Goal: Task Accomplishment & Management: Use online tool/utility

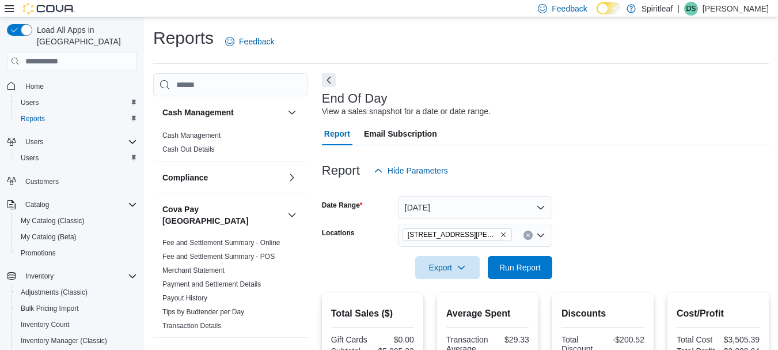
scroll to position [345, 0]
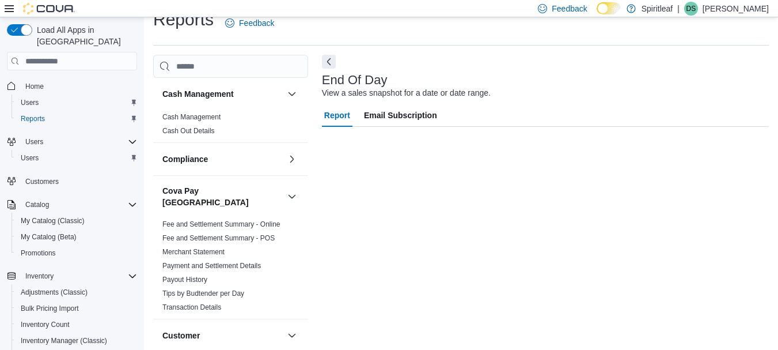
scroll to position [192, 0]
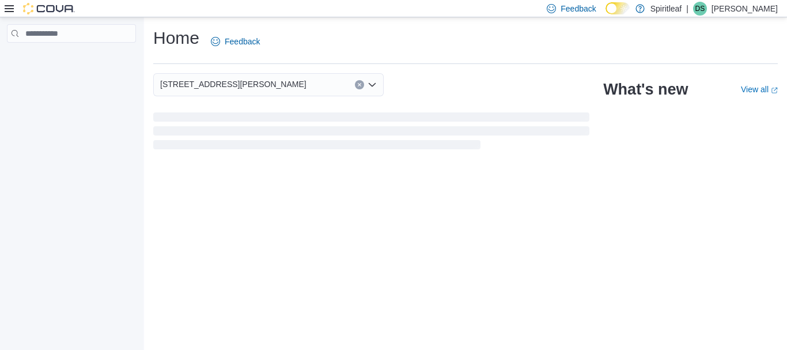
click at [22, 281] on div at bounding box center [71, 185] width 143 height 336
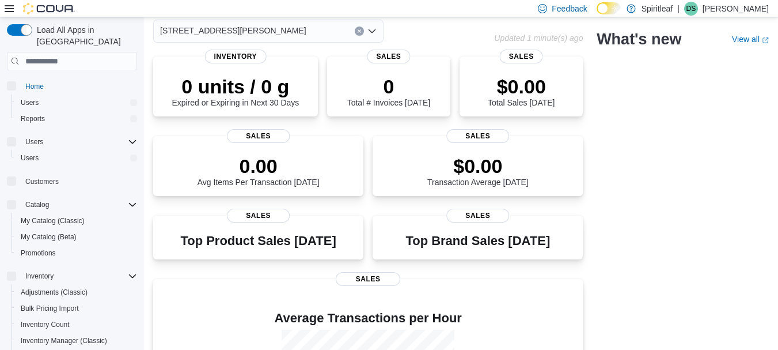
scroll to position [193, 0]
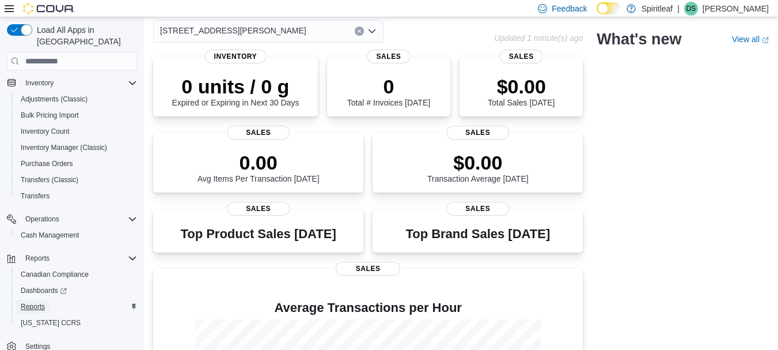
click at [36, 302] on span "Reports" at bounding box center [33, 306] width 24 height 9
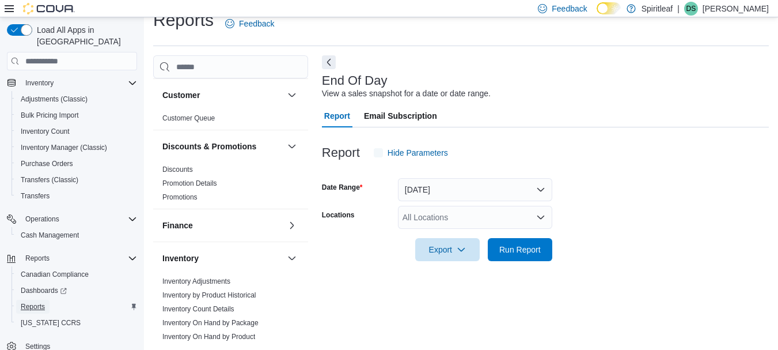
scroll to position [192, 0]
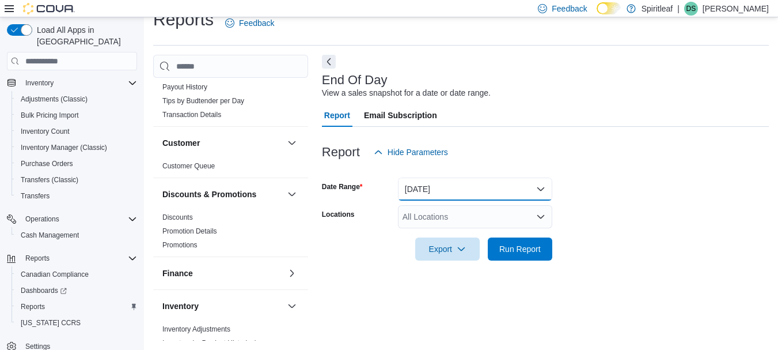
click at [453, 192] on button "[DATE]" at bounding box center [475, 188] width 154 height 23
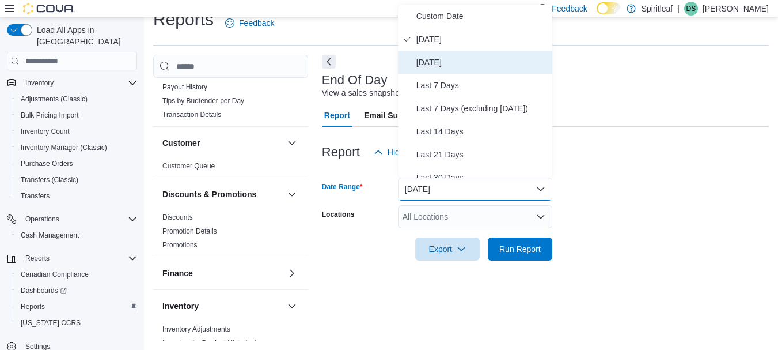
click at [448, 68] on span "[DATE]" at bounding box center [482, 62] width 131 height 14
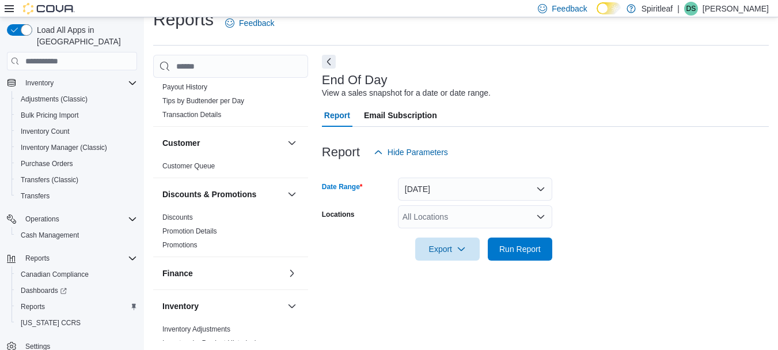
click at [430, 222] on div "All Locations" at bounding box center [475, 216] width 154 height 23
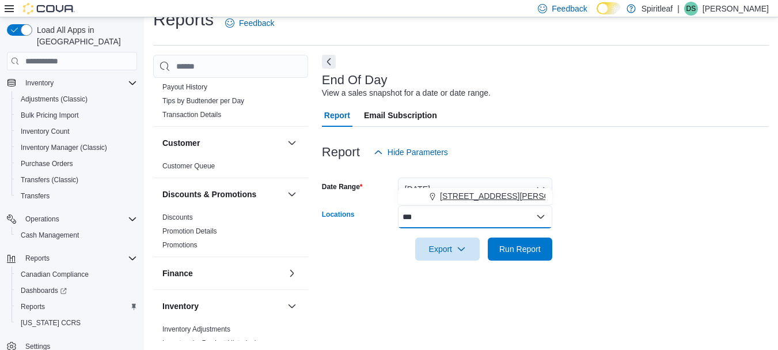
type input "***"
click at [516, 193] on span "[STREET_ADDRESS][PERSON_NAME]" at bounding box center [513, 196] width 146 height 12
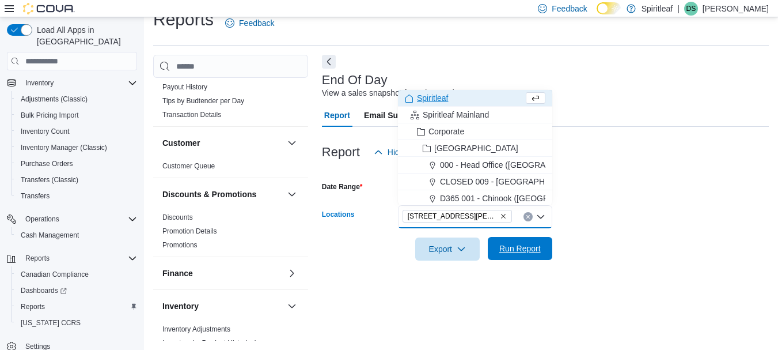
click at [518, 247] on span "Run Report" at bounding box center [519, 249] width 41 height 12
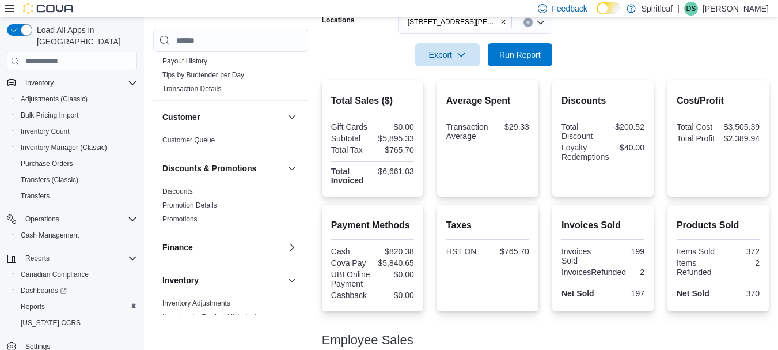
scroll to position [229, 0]
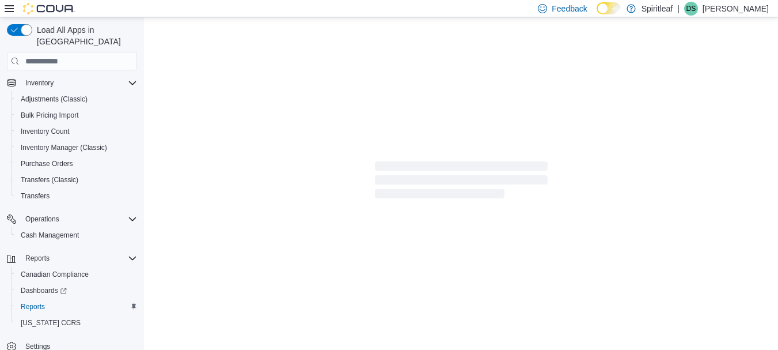
scroll to position [162, 0]
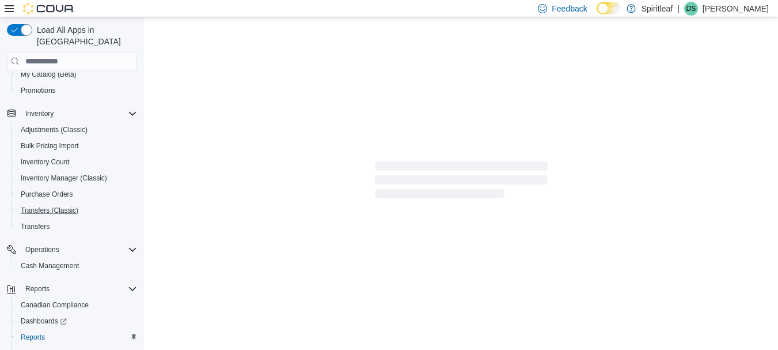
click at [44, 202] on button "Transfers (Classic)" at bounding box center [77, 210] width 130 height 16
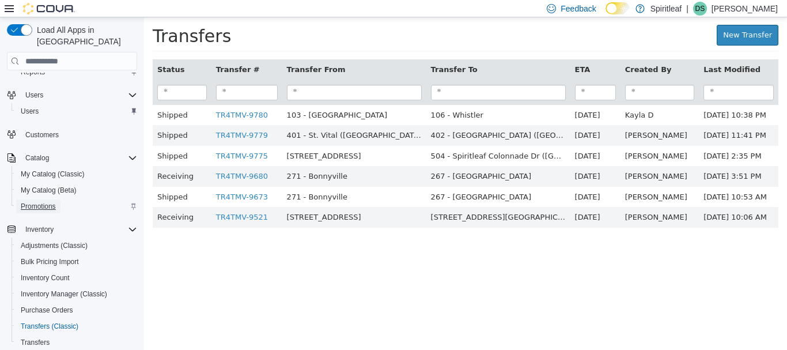
click at [48, 202] on span "Promotions" at bounding box center [38, 206] width 35 height 9
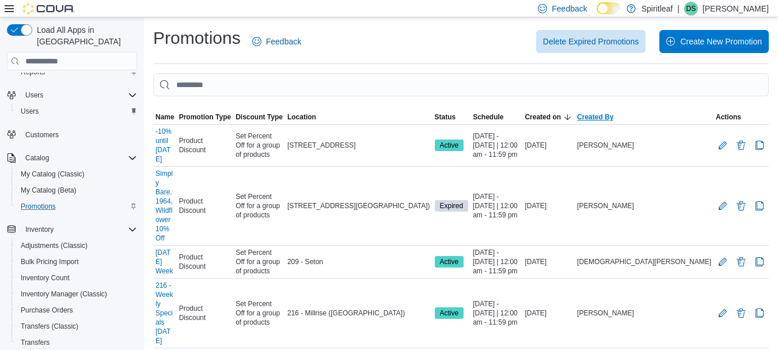
click at [701, 112] on span "Created By" at bounding box center [644, 117] width 139 height 14
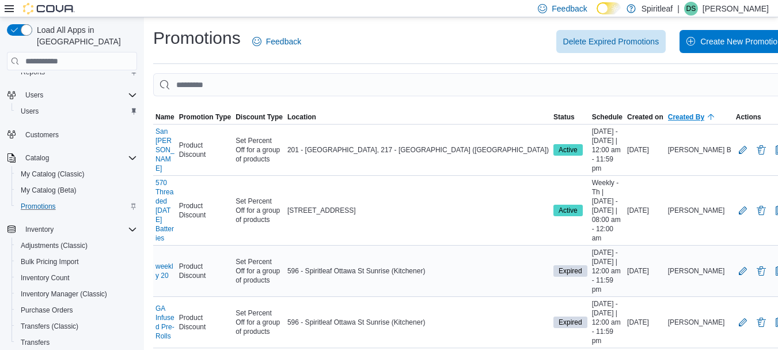
scroll to position [195, 0]
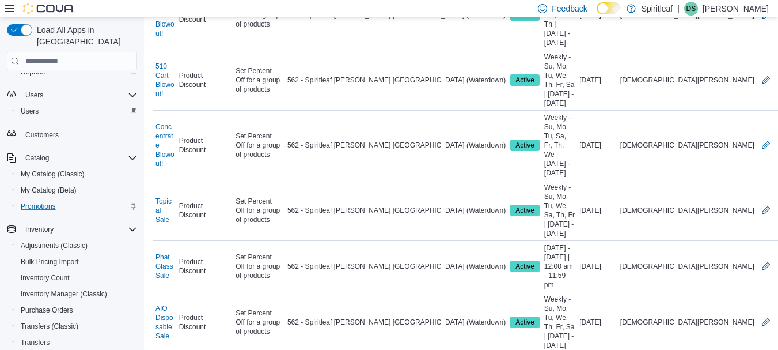
scroll to position [85, 0]
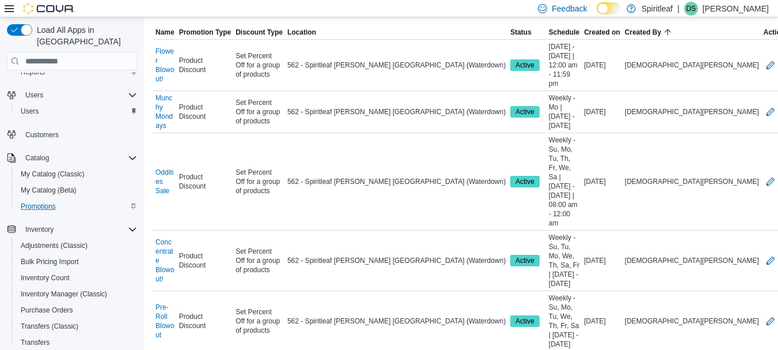
scroll to position [269, 0]
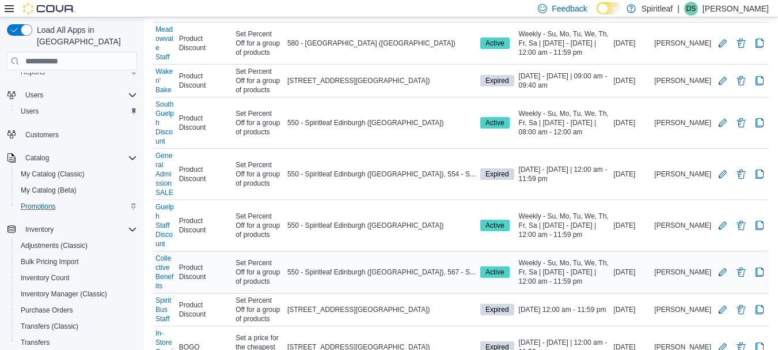
scroll to position [287, 0]
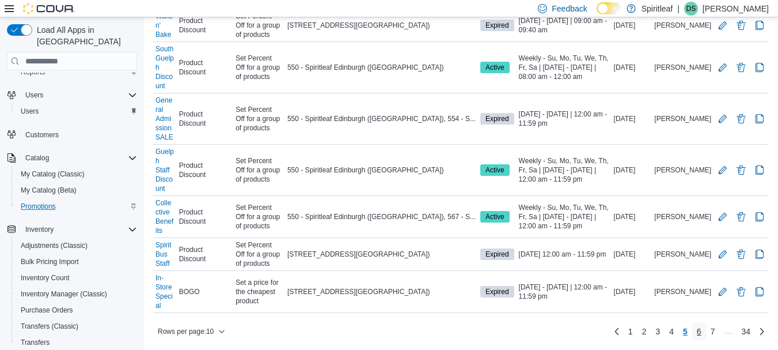
click at [702, 336] on span "6" at bounding box center [699, 331] width 5 height 12
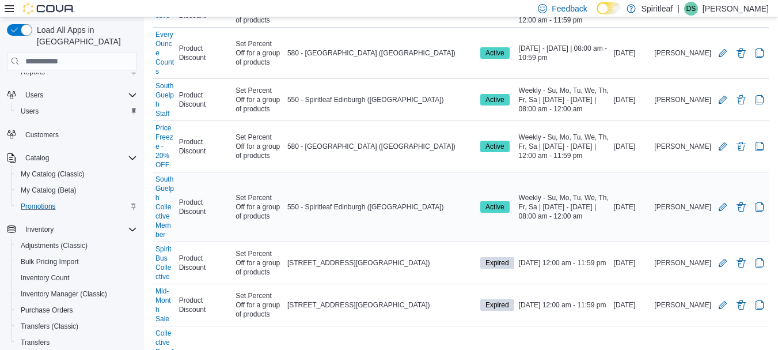
scroll to position [324, 0]
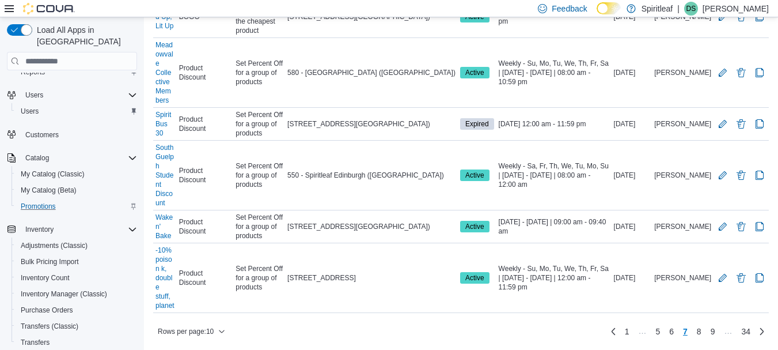
scroll to position [177, 0]
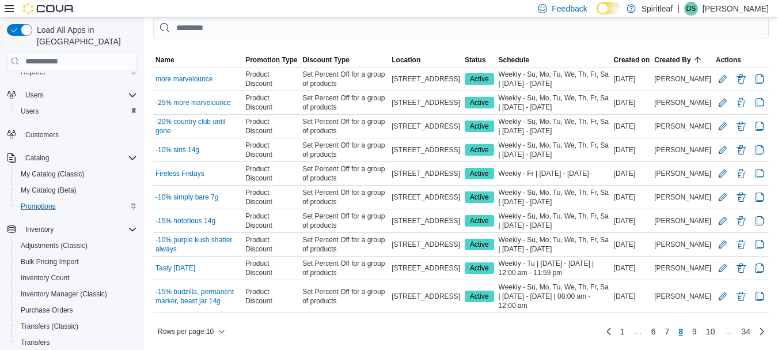
scroll to position [66, 0]
click at [702, 336] on link "9" at bounding box center [695, 331] width 14 height 18
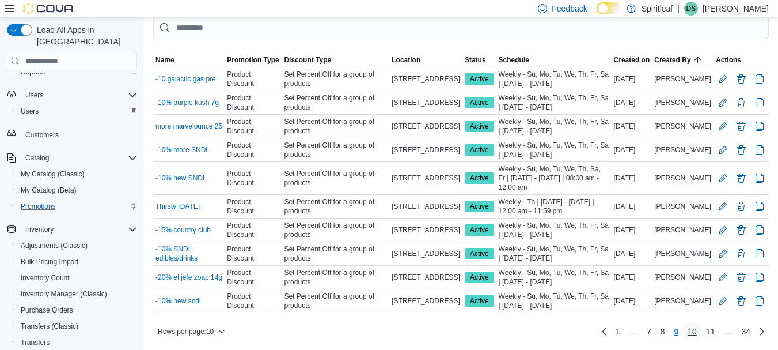
click at [697, 336] on span "10" at bounding box center [692, 331] width 9 height 12
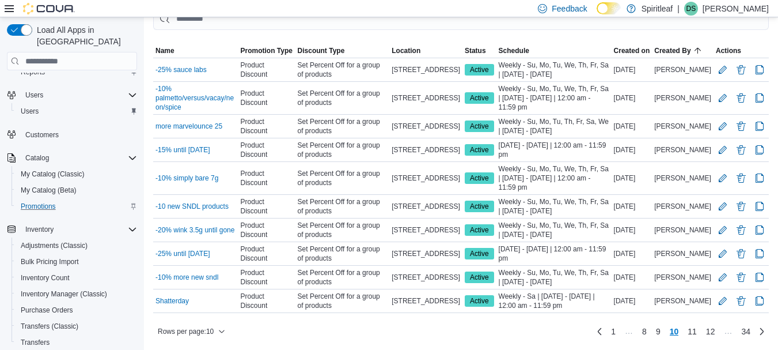
click at [706, 322] on div at bounding box center [461, 317] width 616 height 9
click at [697, 332] on span "11" at bounding box center [692, 331] width 9 height 12
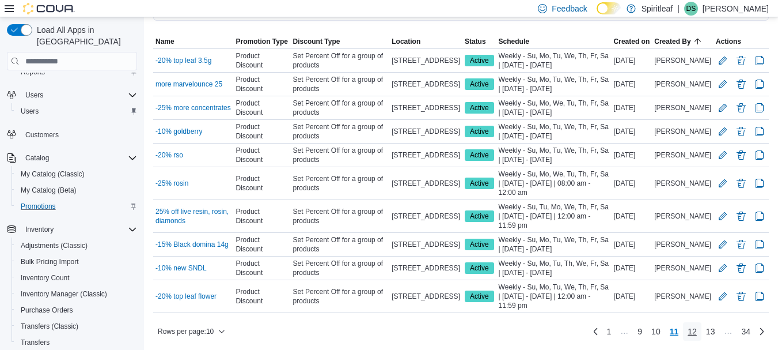
click at [697, 332] on span "12" at bounding box center [692, 331] width 9 height 12
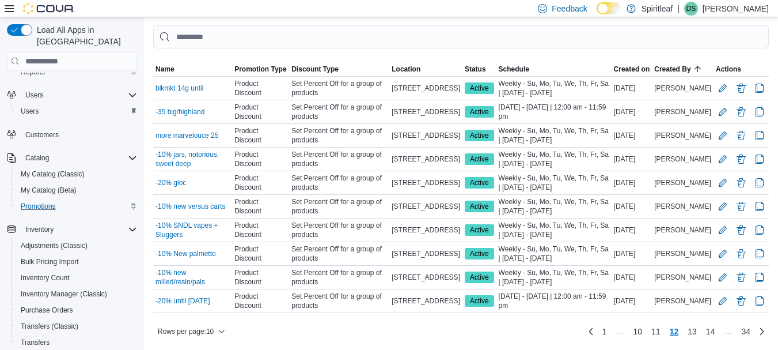
scroll to position [75, 0]
click at [697, 328] on span "13" at bounding box center [692, 331] width 9 height 12
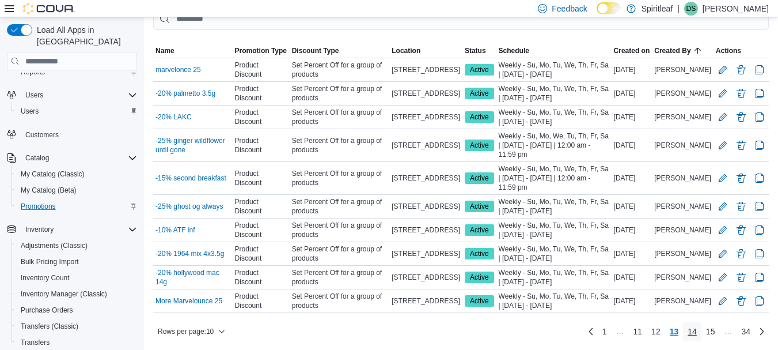
click at [702, 334] on link "14" at bounding box center [692, 331] width 18 height 18
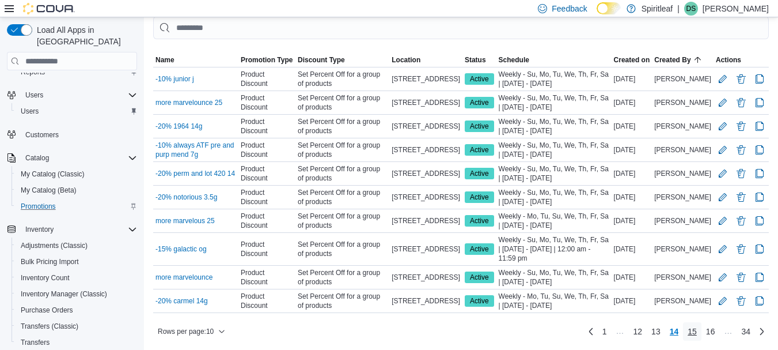
click at [697, 334] on span "15" at bounding box center [692, 331] width 9 height 12
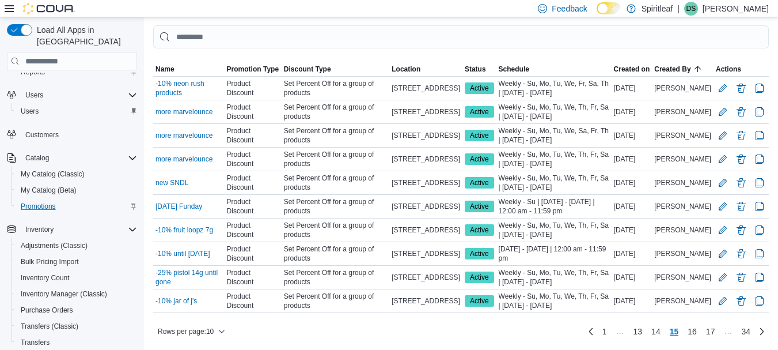
scroll to position [57, 0]
click at [697, 334] on span "16" at bounding box center [692, 331] width 9 height 12
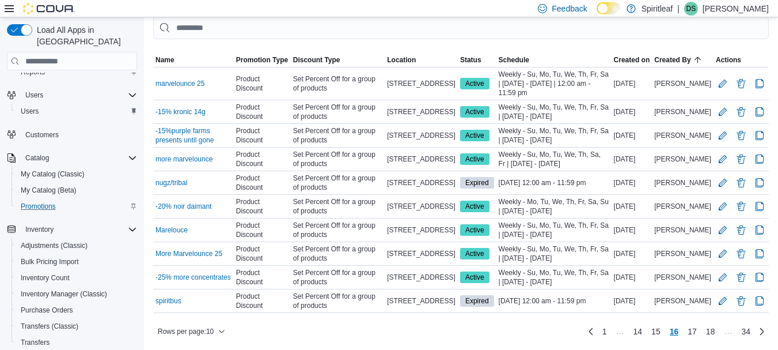
scroll to position [75, 0]
click at [697, 334] on span "17" at bounding box center [692, 331] width 9 height 12
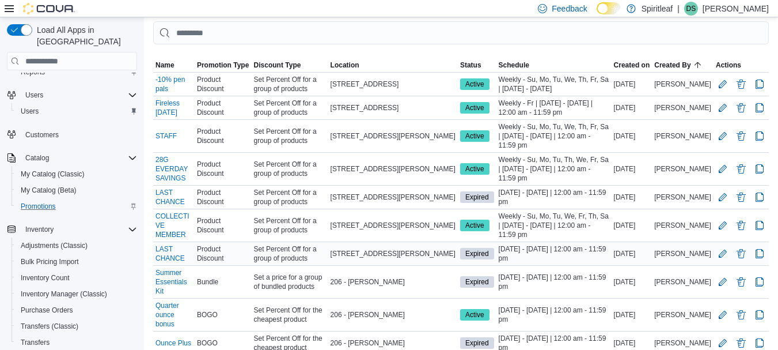
scroll to position [46, 0]
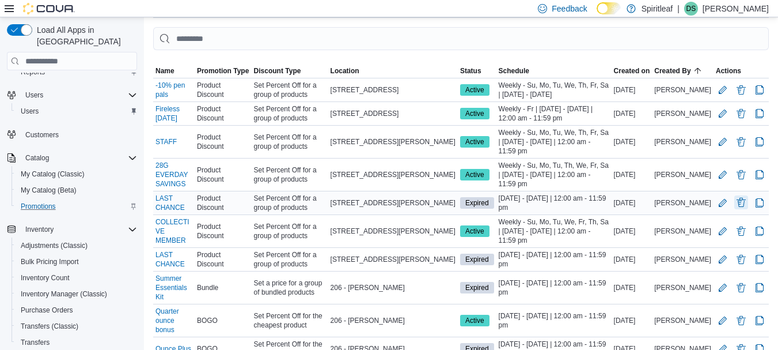
click at [748, 204] on button "Delete Promotion" at bounding box center [742, 202] width 14 height 14
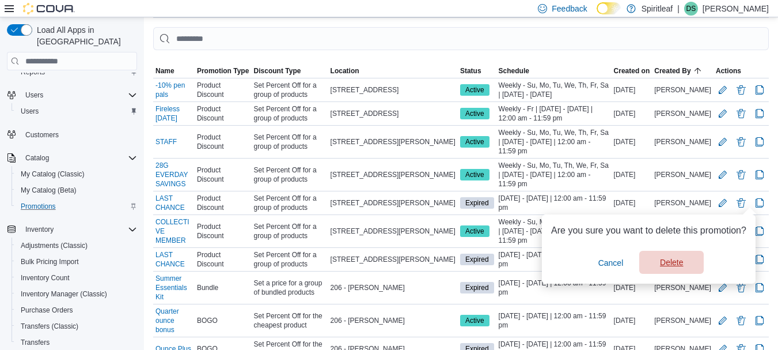
click at [668, 262] on span "Delete" at bounding box center [671, 262] width 23 height 12
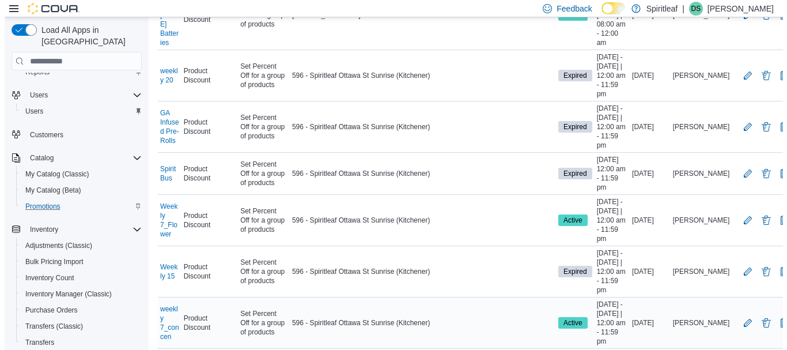
scroll to position [0, 0]
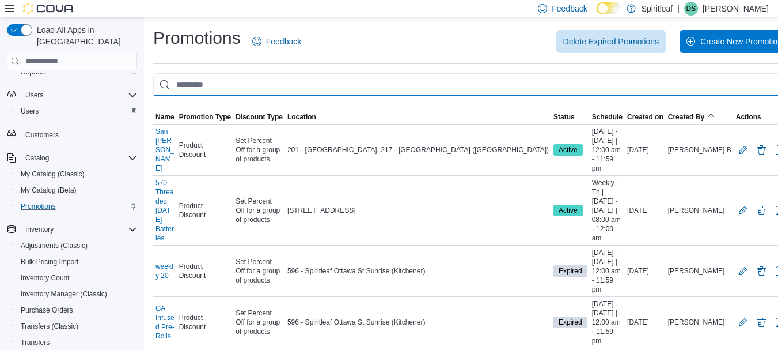
click at [395, 89] on input "This is a search bar. As you type, the results lower in the page will automatic…" at bounding box center [471, 84] width 636 height 23
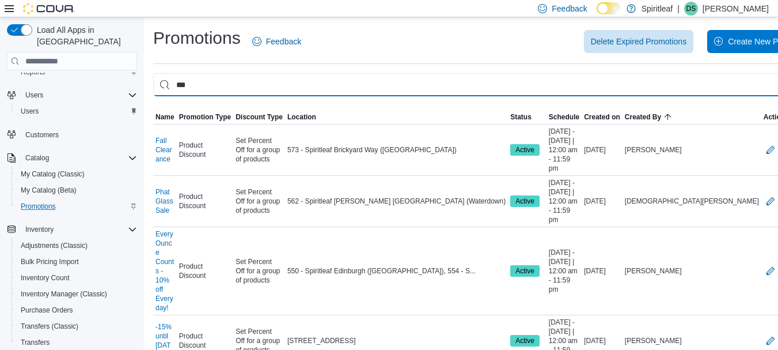
click at [289, 81] on input "***" at bounding box center [485, 84] width 664 height 23
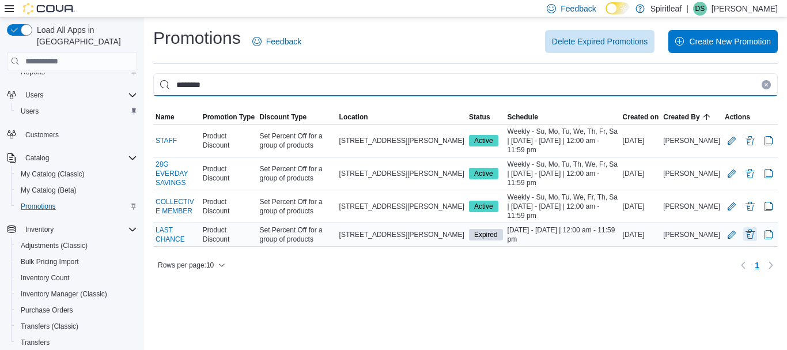
type input "********"
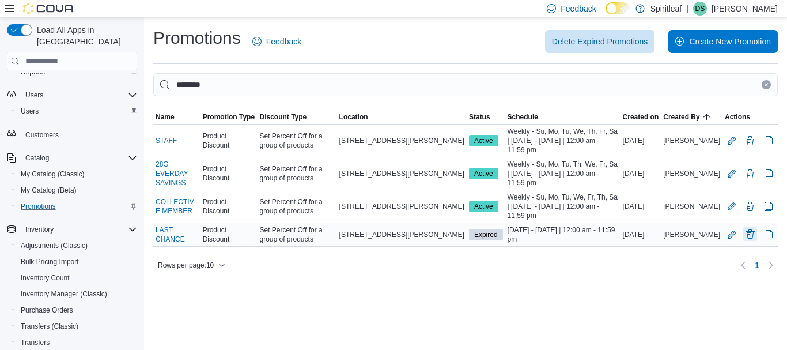
click at [755, 236] on button "Delete Promotion" at bounding box center [750, 234] width 14 height 14
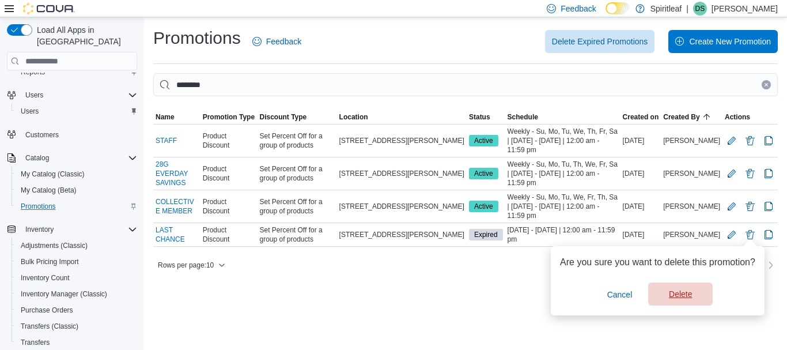
click at [683, 296] on span "Delete" at bounding box center [680, 294] width 23 height 12
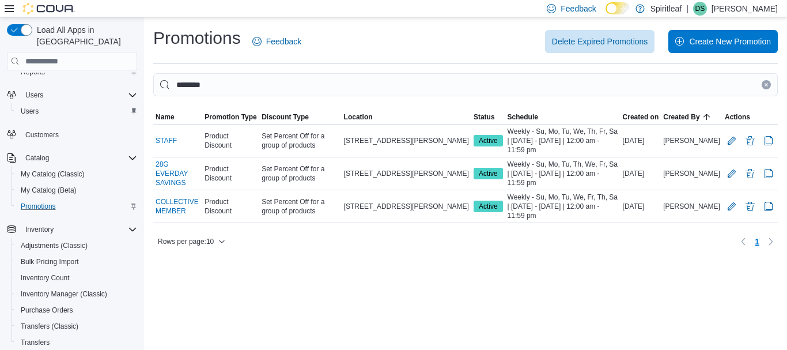
click at [773, 25] on div "Promotions Feedback Delete Expired Promotions Create New Promotion ******** Sor…" at bounding box center [465, 138] width 643 height 243
click at [750, 37] on span "Create New Promotion" at bounding box center [730, 41] width 82 height 12
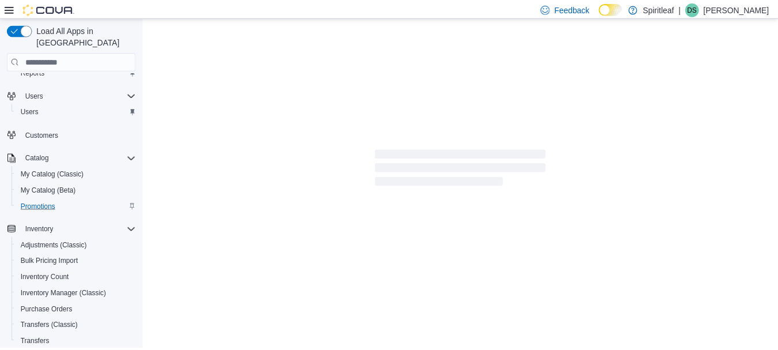
scroll to position [56, 0]
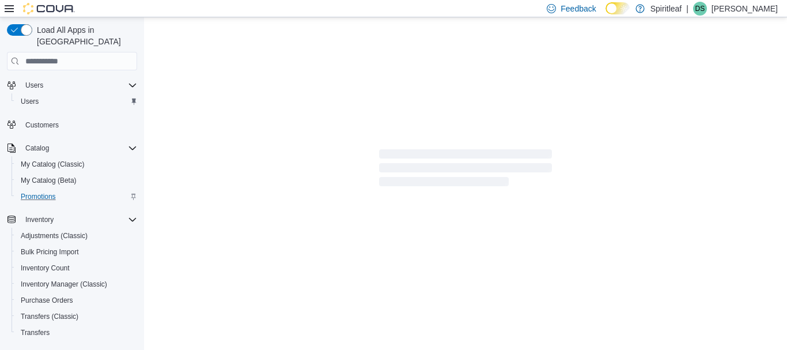
click at [750, 37] on div at bounding box center [465, 169] width 643 height 305
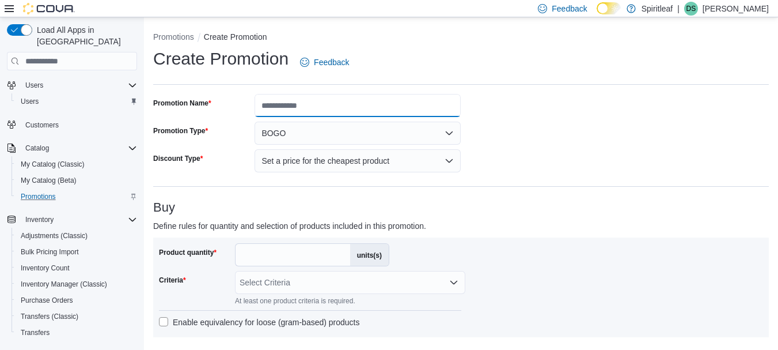
click at [300, 111] on input "Promotion Name" at bounding box center [358, 105] width 206 height 23
type input "**********"
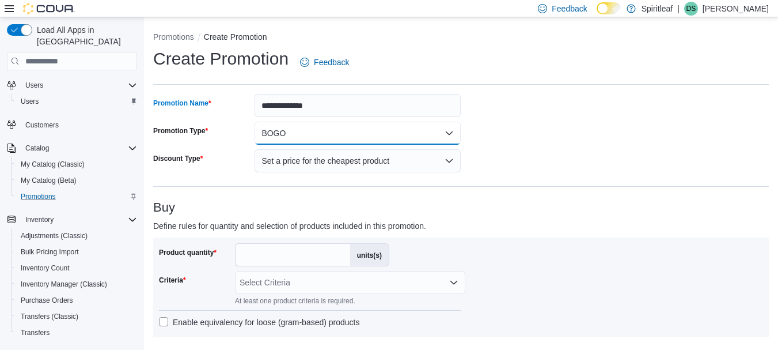
click at [290, 139] on button "BOGO" at bounding box center [358, 133] width 206 height 23
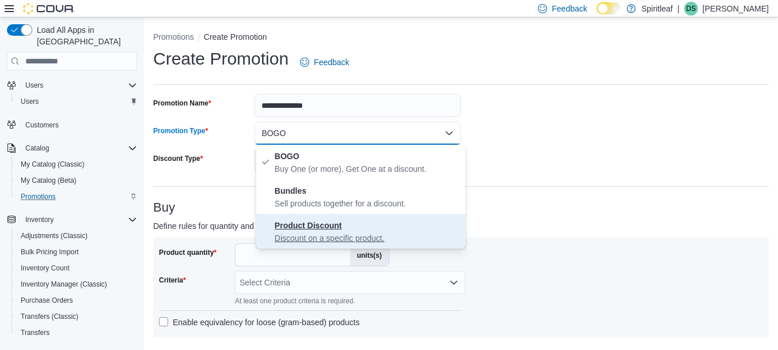
click at [293, 230] on strong "Product Discount" at bounding box center [308, 225] width 67 height 9
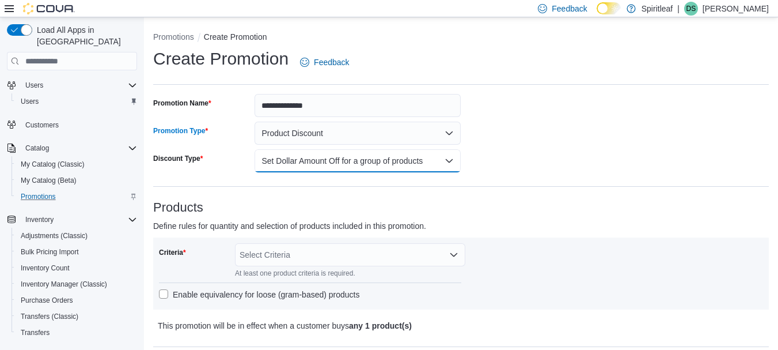
click at [294, 160] on button "Set Dollar Amount Off for a group of products" at bounding box center [358, 160] width 206 height 23
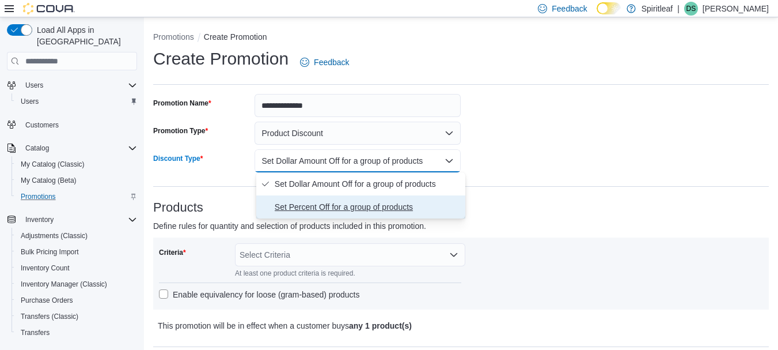
click at [301, 210] on span "Set Percent Off for a group of products" at bounding box center [368, 207] width 186 height 14
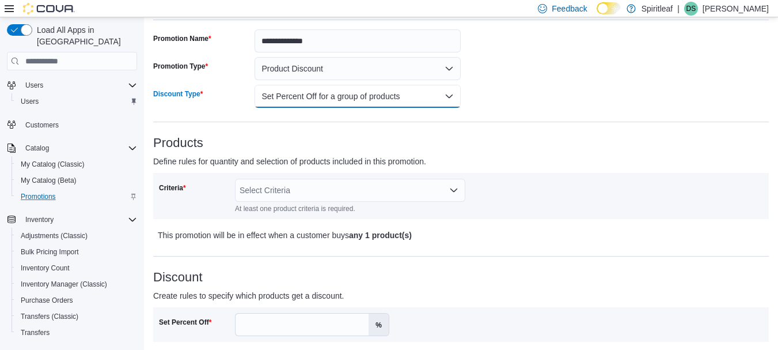
scroll to position [65, 0]
click at [281, 190] on div "Select Criteria" at bounding box center [350, 189] width 230 height 23
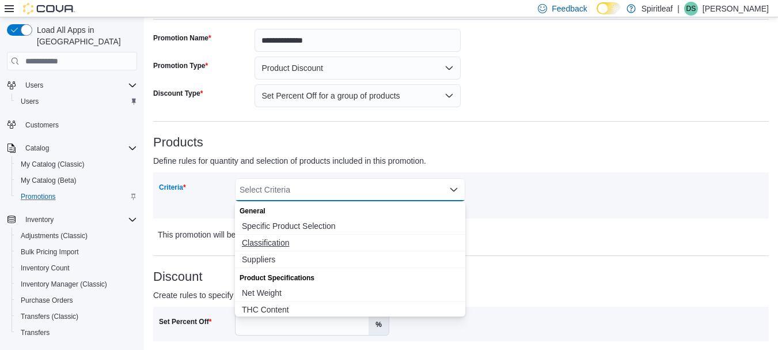
click at [283, 244] on span "Classification" at bounding box center [350, 243] width 217 height 12
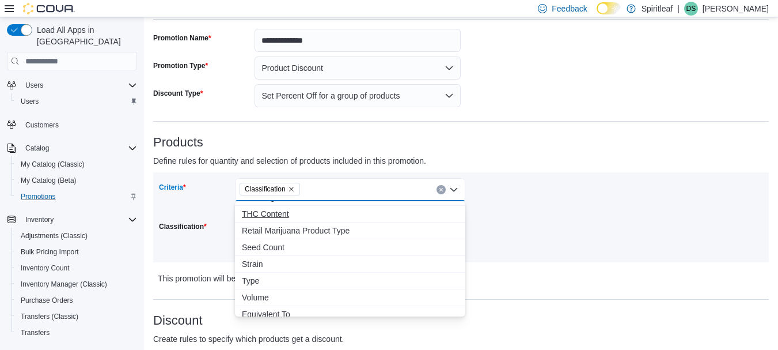
scroll to position [0, 0]
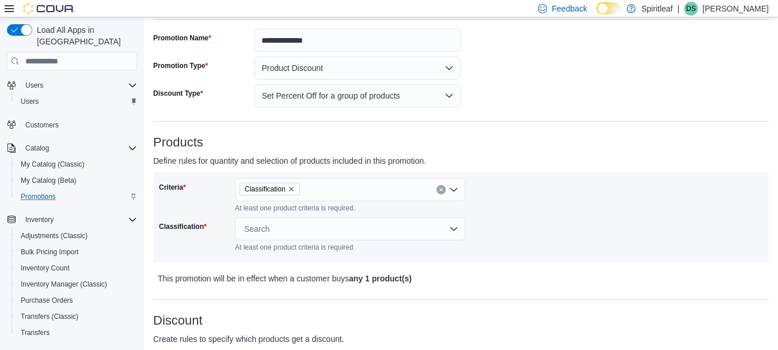
click at [506, 251] on div "Criteria Classification At least one product criteria is required. Classificati…" at bounding box center [461, 217] width 604 height 78
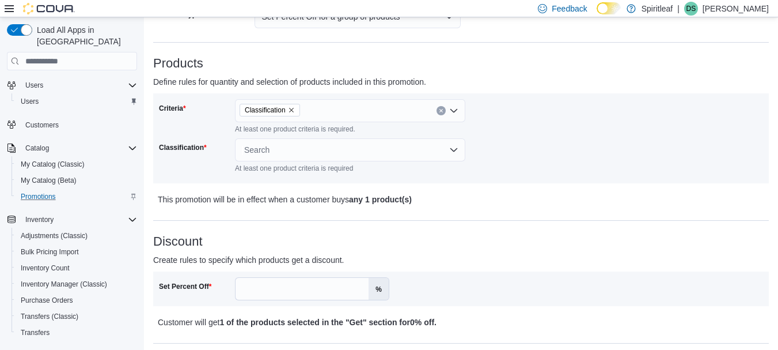
scroll to position [145, 0]
click at [311, 152] on div "Search" at bounding box center [350, 148] width 230 height 23
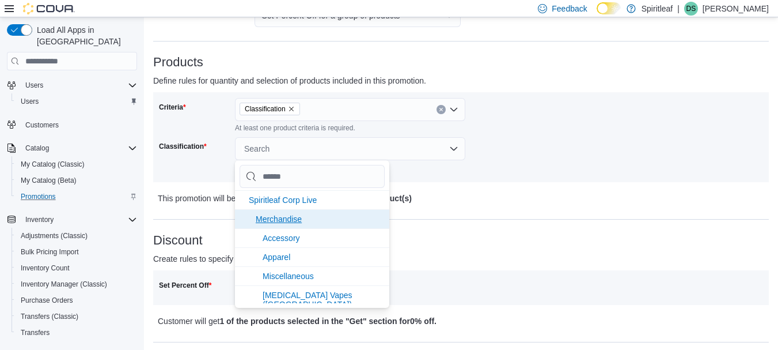
click at [288, 220] on span "Merchandise" at bounding box center [279, 218] width 46 height 9
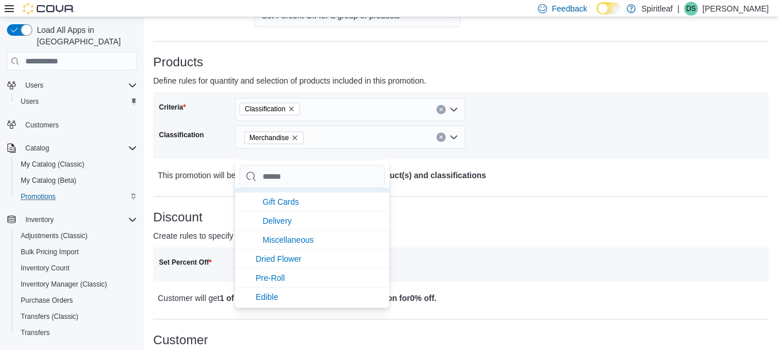
scroll to position [61, 0]
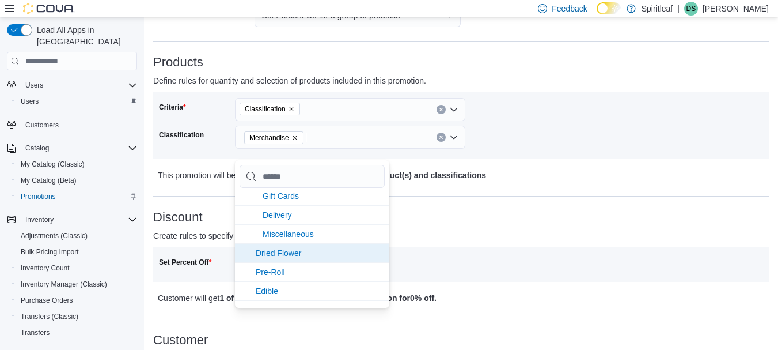
click at [288, 249] on span "Dried Flower" at bounding box center [279, 252] width 46 height 9
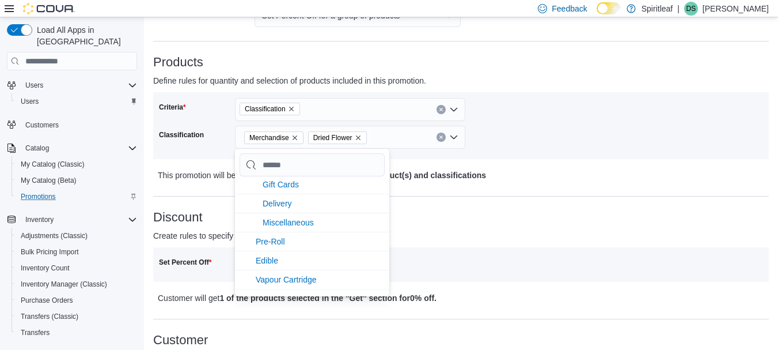
click at [288, 249] on li "Pre-Roll" at bounding box center [312, 241] width 154 height 19
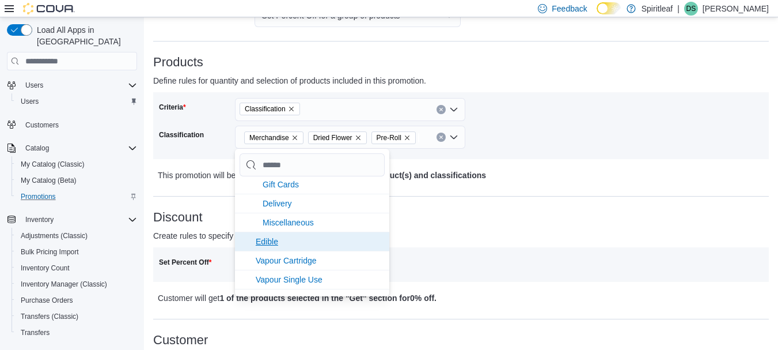
click at [287, 249] on li "Edible" at bounding box center [312, 241] width 154 height 19
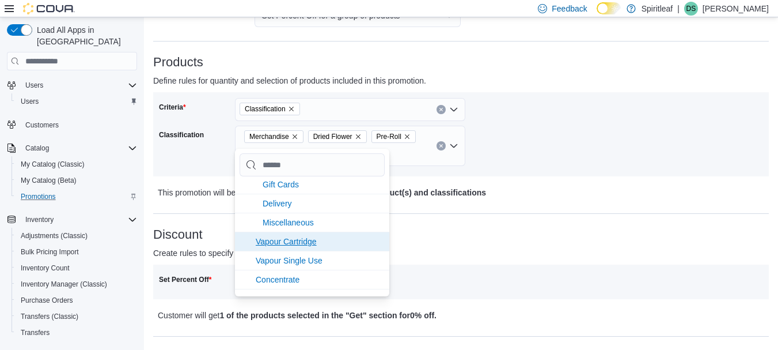
click at [287, 249] on li "Vapour Cartridge" at bounding box center [312, 241] width 154 height 19
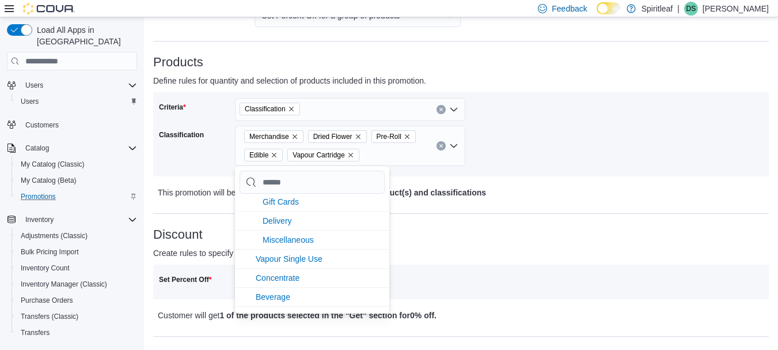
click at [287, 249] on li "Vapour Single Use" at bounding box center [312, 258] width 154 height 19
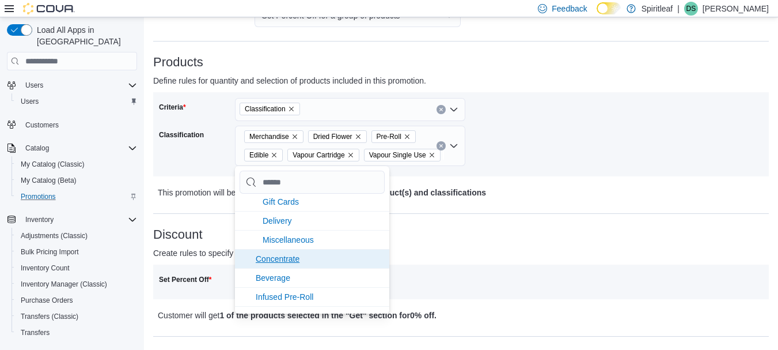
click at [287, 259] on span "Concentrate" at bounding box center [278, 258] width 44 height 9
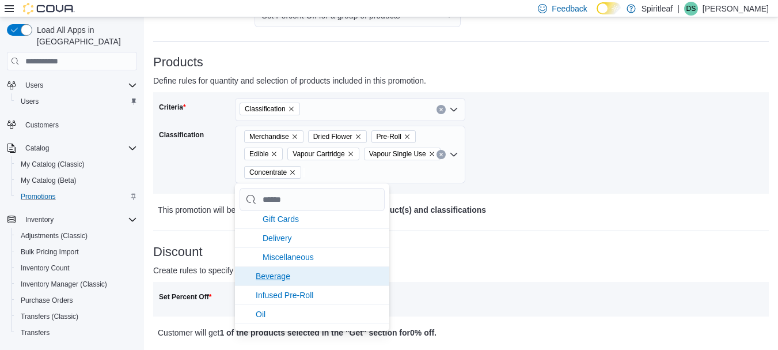
click at [281, 283] on li "Beverage" at bounding box center [312, 275] width 154 height 19
click at [281, 283] on li "Infused Pre-Roll" at bounding box center [312, 275] width 154 height 19
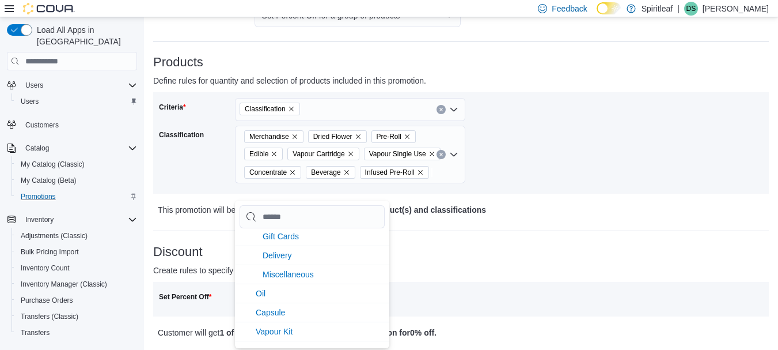
click at [281, 283] on li "Oil" at bounding box center [312, 292] width 154 height 19
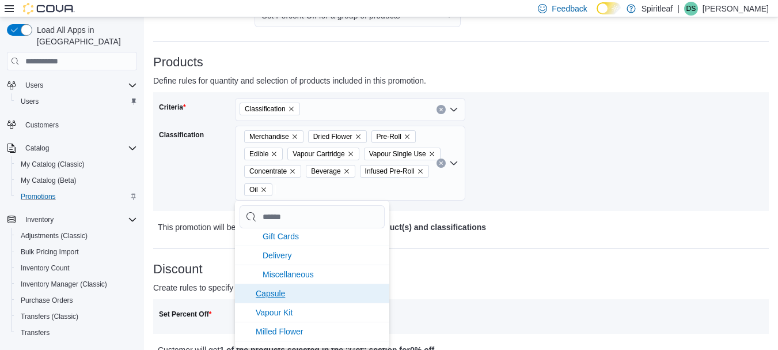
click at [281, 296] on span "Capsule" at bounding box center [270, 293] width 29 height 9
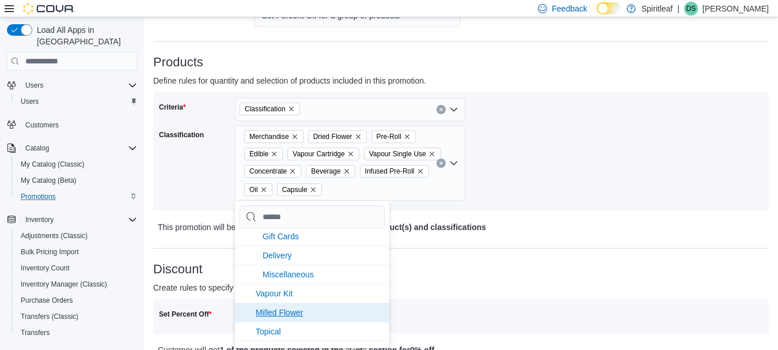
click at [283, 317] on li "Milled Flower" at bounding box center [312, 311] width 154 height 19
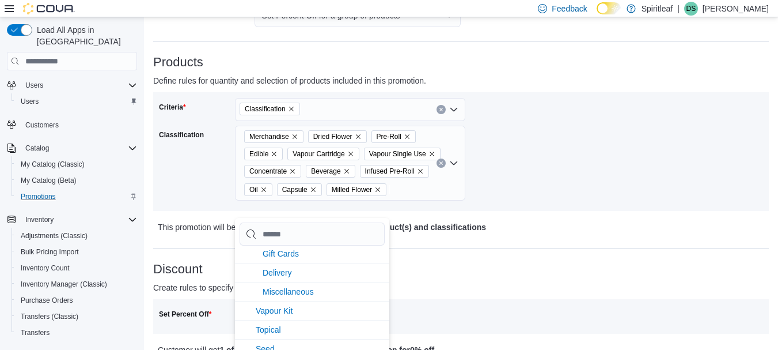
click at [283, 317] on li "Vapour Kit" at bounding box center [312, 310] width 154 height 19
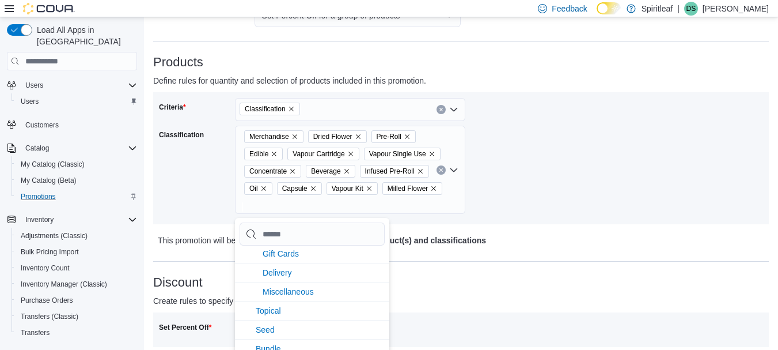
click at [283, 317] on li "Topical" at bounding box center [312, 310] width 154 height 19
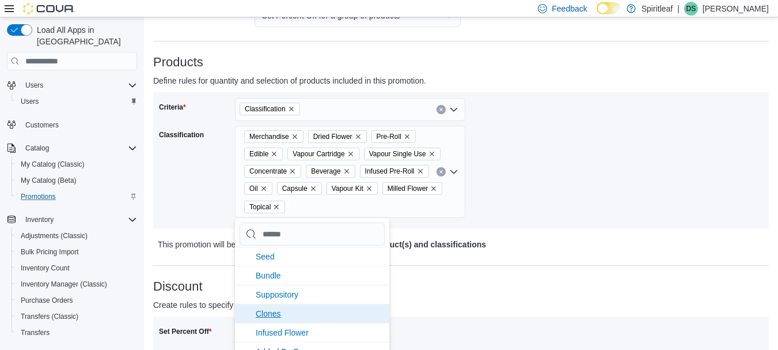
scroll to position [176, 0]
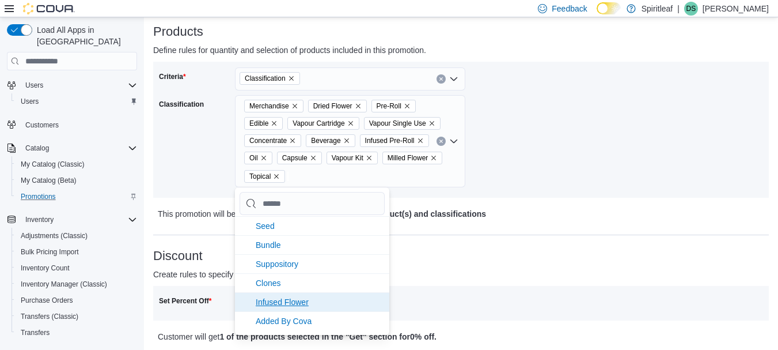
click at [287, 302] on span "Infused Flower" at bounding box center [282, 301] width 53 height 9
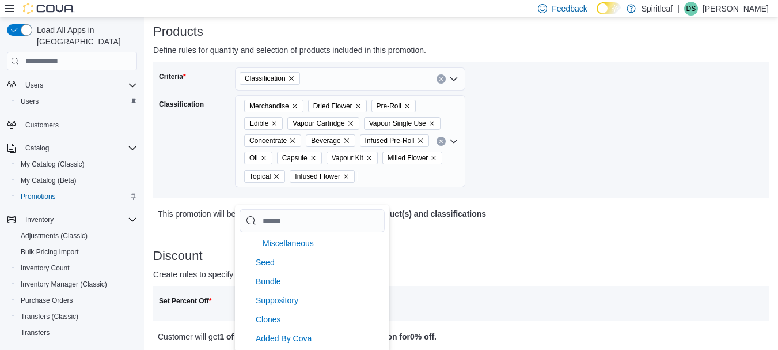
scroll to position [96, 0]
click at [485, 281] on p "Create rules to specify which products get a discount." at bounding box center [384, 274] width 462 height 14
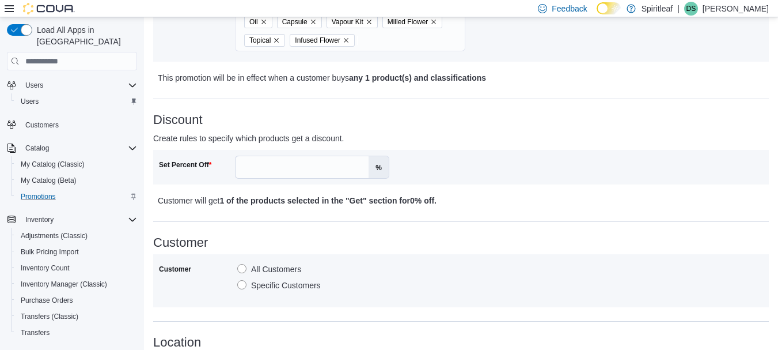
scroll to position [312, 0]
click at [298, 177] on input "Set Percent Off" at bounding box center [302, 167] width 133 height 22
type input "**"
click at [435, 271] on div "Customer All Customers Specific Customers" at bounding box center [461, 279] width 616 height 53
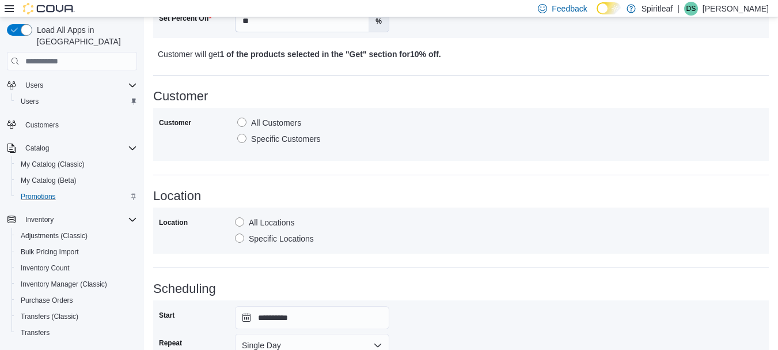
scroll to position [459, 0]
click at [267, 244] on label "Specific Locations" at bounding box center [274, 237] width 79 height 14
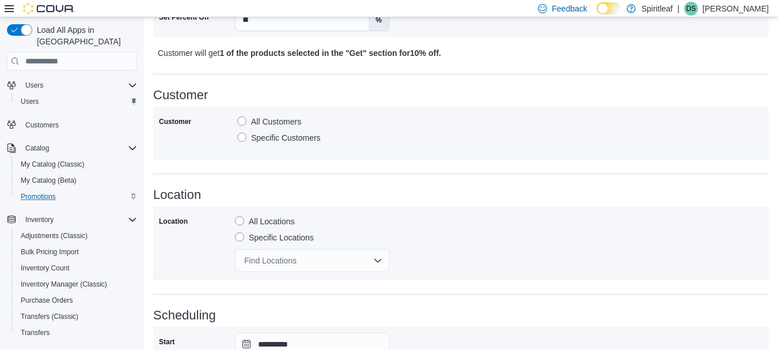
click at [290, 272] on div "Find Locations" at bounding box center [312, 260] width 154 height 23
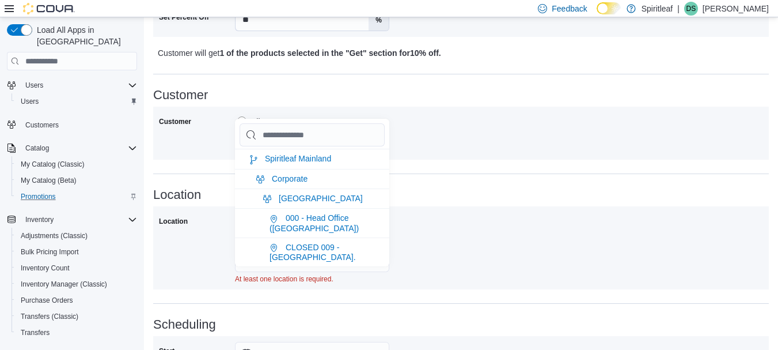
type input "*"
type input "**"
type input "***"
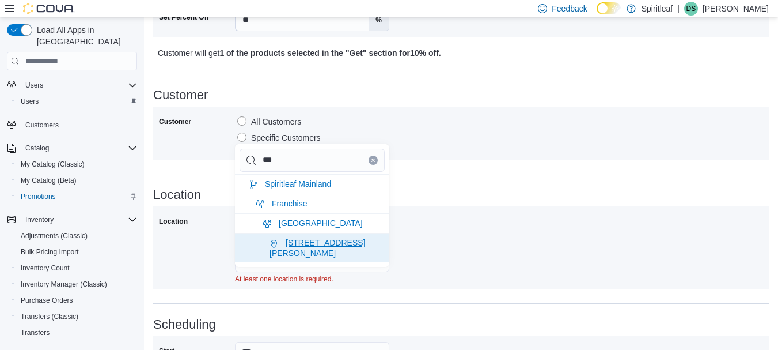
type input "***"
click at [296, 257] on span "[STREET_ADDRESS][PERSON_NAME]" at bounding box center [318, 247] width 96 height 19
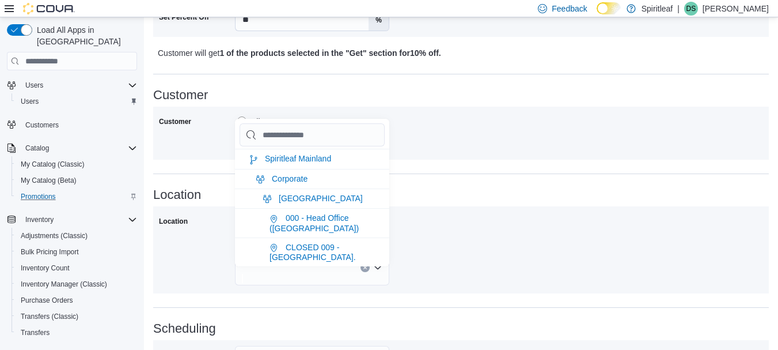
click at [445, 287] on div "Location All Locations Specific Locations 555 - Spiritleaf Lawrence Ave (North …" at bounding box center [461, 249] width 604 height 75
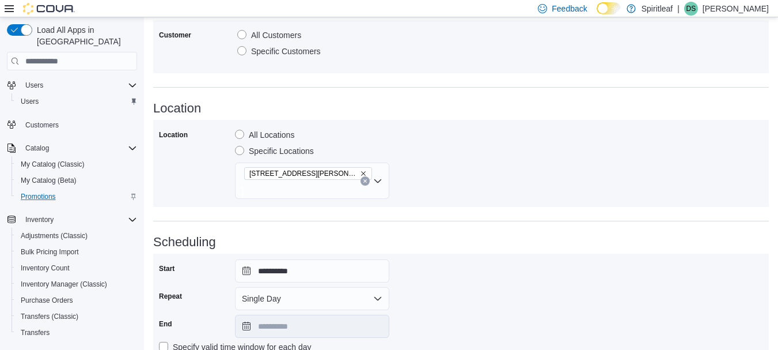
scroll to position [646, 0]
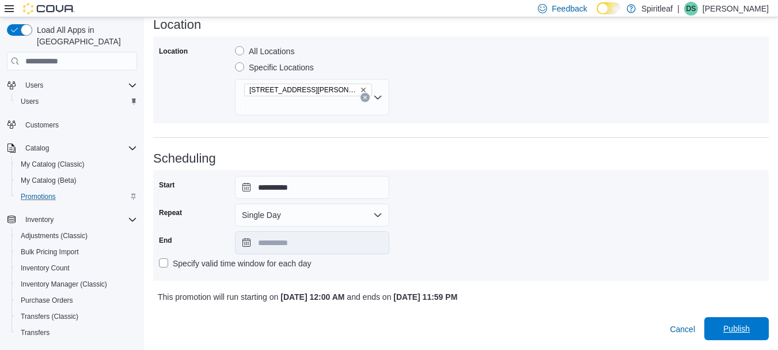
click at [750, 331] on span "Publish" at bounding box center [737, 329] width 27 height 12
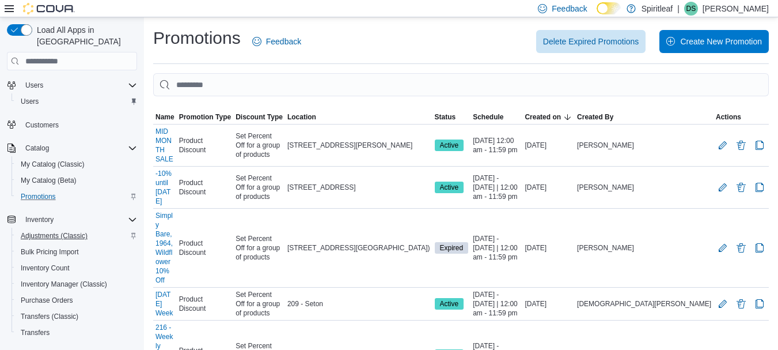
scroll to position [193, 0]
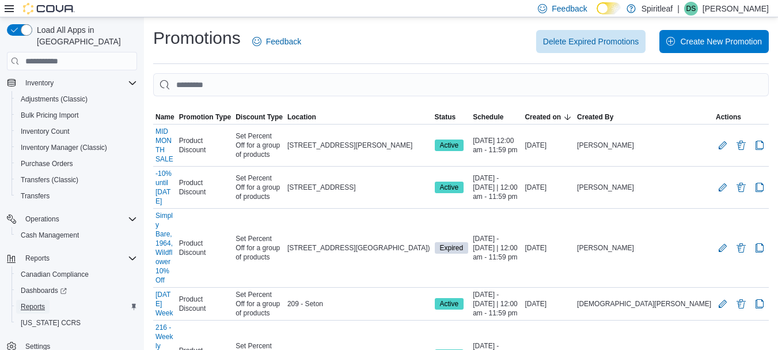
click at [33, 302] on span "Reports" at bounding box center [33, 306] width 24 height 9
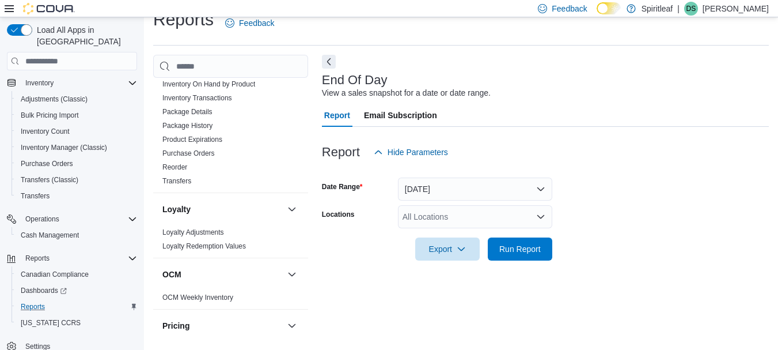
scroll to position [368, 0]
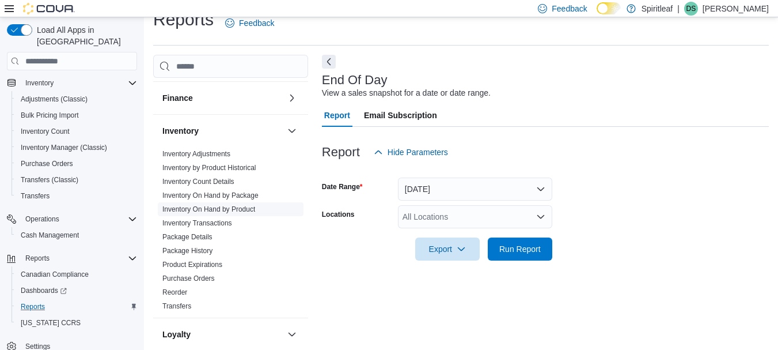
click at [231, 205] on link "Inventory On Hand by Product" at bounding box center [208, 209] width 93 height 8
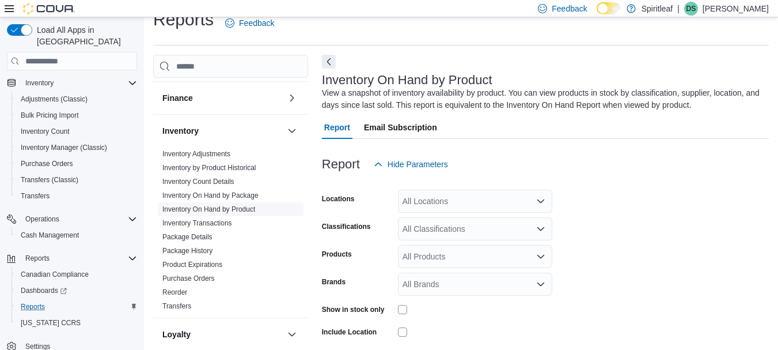
scroll to position [39, 0]
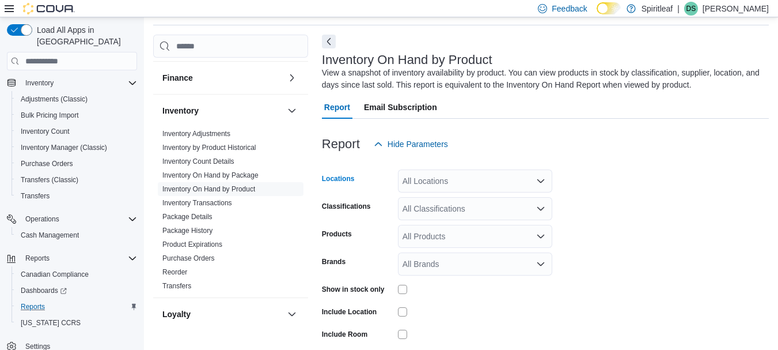
click at [419, 176] on div "All Locations" at bounding box center [475, 180] width 154 height 23
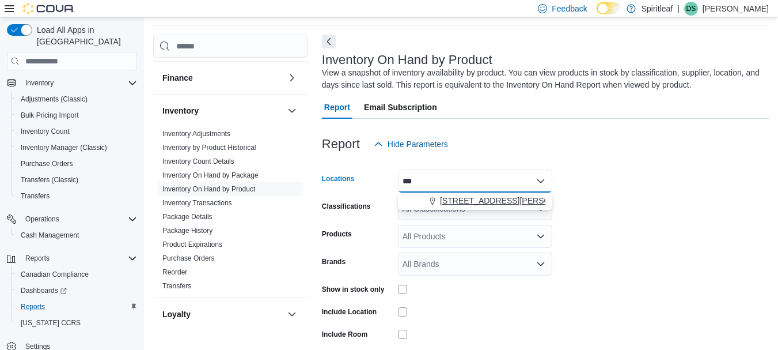
type input "***"
click at [440, 199] on span "Choose from the following options" at bounding box center [434, 201] width 12 height 12
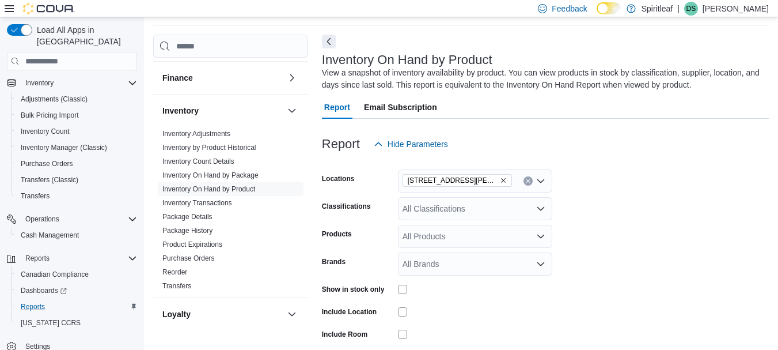
drag, startPoint x: 606, startPoint y: 198, endPoint x: 523, endPoint y: 195, distance: 83.0
click at [523, 195] on form "Locations 555 - Spiritleaf Lawrence Ave (North York) Classifications All Classi…" at bounding box center [545, 277] width 447 height 242
click at [522, 195] on form "Locations 555 - Spiritleaf Lawrence Ave (North York) Classifications All Classi…" at bounding box center [545, 277] width 447 height 242
click at [510, 210] on div "All Classifications" at bounding box center [475, 208] width 154 height 23
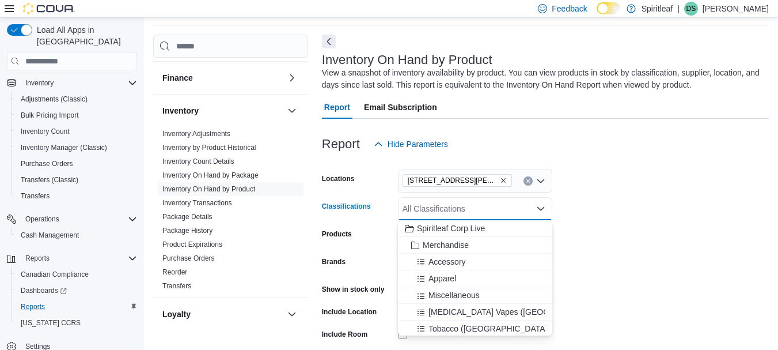
click at [645, 210] on form "Locations 555 - Spiritleaf Lawrence Ave (North York) Classifications All Classi…" at bounding box center [545, 277] width 447 height 242
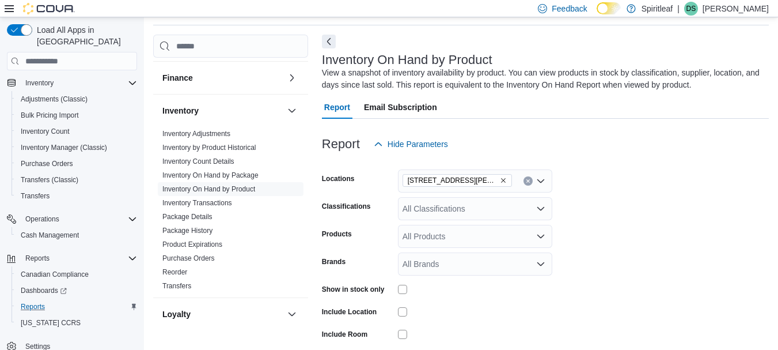
scroll to position [109, 0]
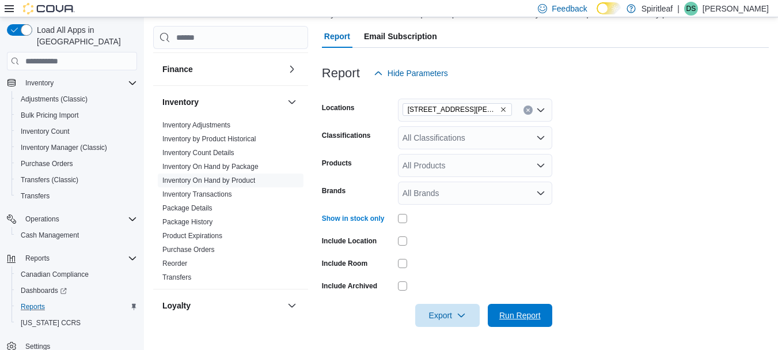
click at [525, 321] on span "Run Report" at bounding box center [520, 315] width 51 height 23
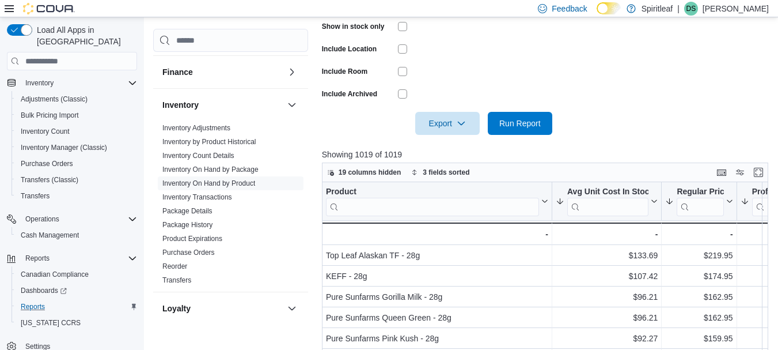
scroll to position [403, 0]
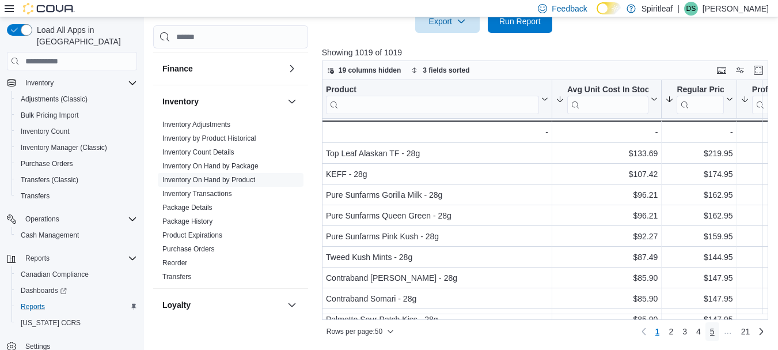
click at [715, 334] on span "5" at bounding box center [712, 331] width 5 height 12
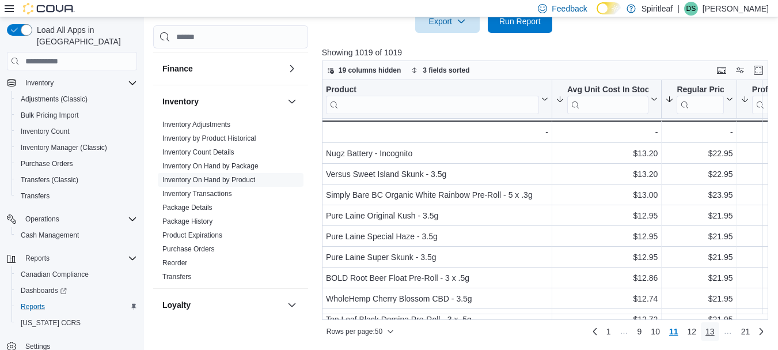
click at [715, 334] on span "13" at bounding box center [710, 331] width 9 height 12
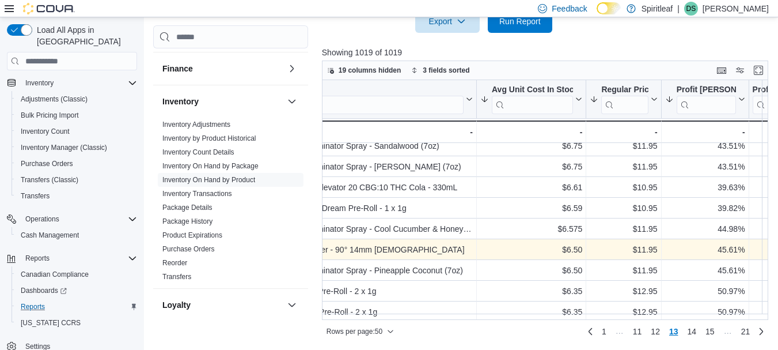
scroll to position [817, 75]
